Goal: Use online tool/utility: Use online tool/utility

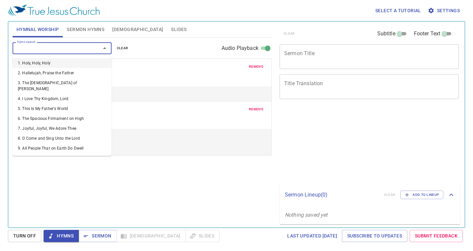
select select "1"
select select "0.9"
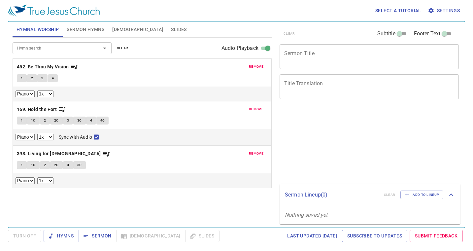
select select "1"
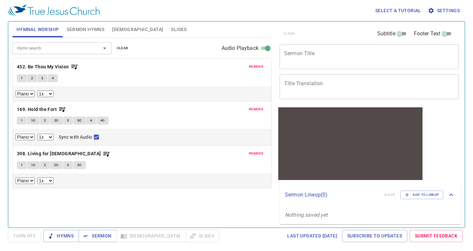
click at [19, 164] on button "1" at bounding box center [22, 165] width 10 height 8
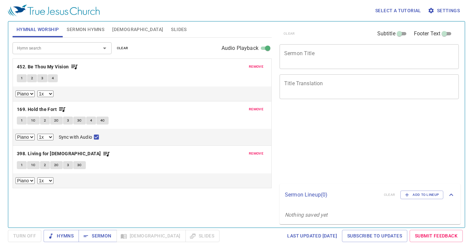
select select "1"
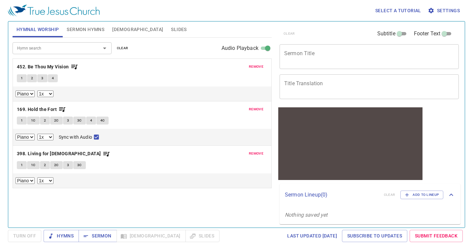
click at [21, 164] on span "1" at bounding box center [22, 165] width 2 height 6
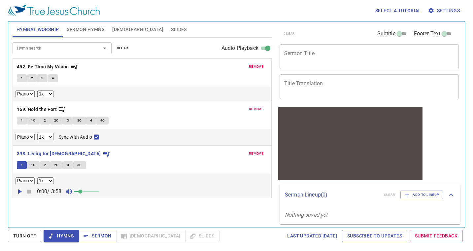
click at [18, 192] on icon "button" at bounding box center [20, 191] width 4 height 5
click at [20, 193] on icon "button" at bounding box center [20, 191] width 4 height 5
click at [90, 192] on span at bounding box center [86, 191] width 25 height 9
